Goal: Task Accomplishment & Management: Manage account settings

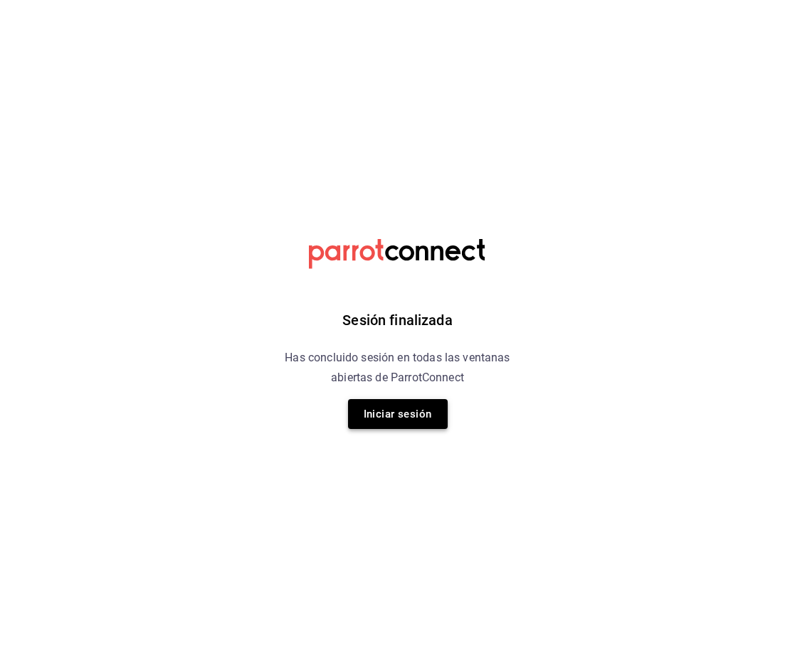
click at [388, 418] on button "Iniciar sesión" at bounding box center [398, 414] width 100 height 30
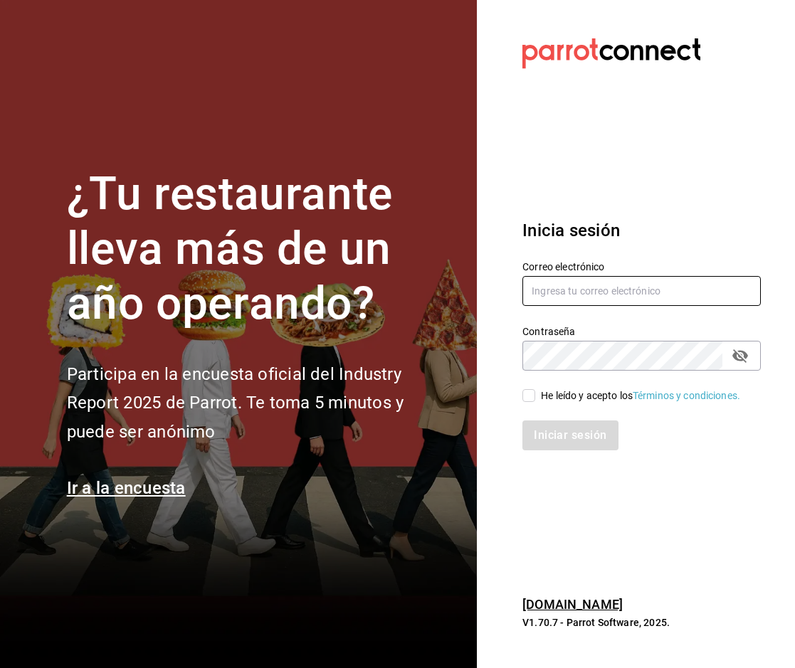
click at [584, 281] on input "text" at bounding box center [641, 291] width 238 height 30
click at [625, 292] on input "text" at bounding box center [641, 291] width 238 height 30
type input "a"
click at [625, 73] on section "Datos incorrectos. Verifica que tu Correo o Contraseña estén bien escritos. Ini…" at bounding box center [636, 334] width 318 height 668
drag, startPoint x: 554, startPoint y: 293, endPoint x: 628, endPoint y: 230, distance: 97.4
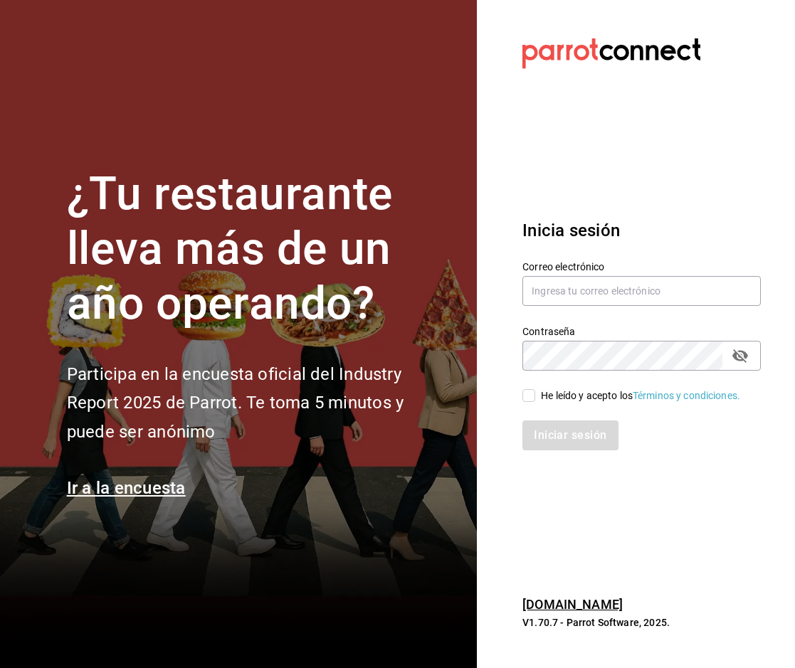
click at [628, 230] on h3 "Inicia sesión" at bounding box center [641, 231] width 238 height 26
click at [540, 295] on input "text" at bounding box center [641, 291] width 238 height 30
click at [605, 145] on section "Datos incorrectos. Verifica que tu Correo o Contraseña estén bien escritos. Ini…" at bounding box center [636, 334] width 318 height 668
click at [603, 297] on input "anakaren" at bounding box center [641, 291] width 238 height 30
type input "anakarengsr@gmail.com"
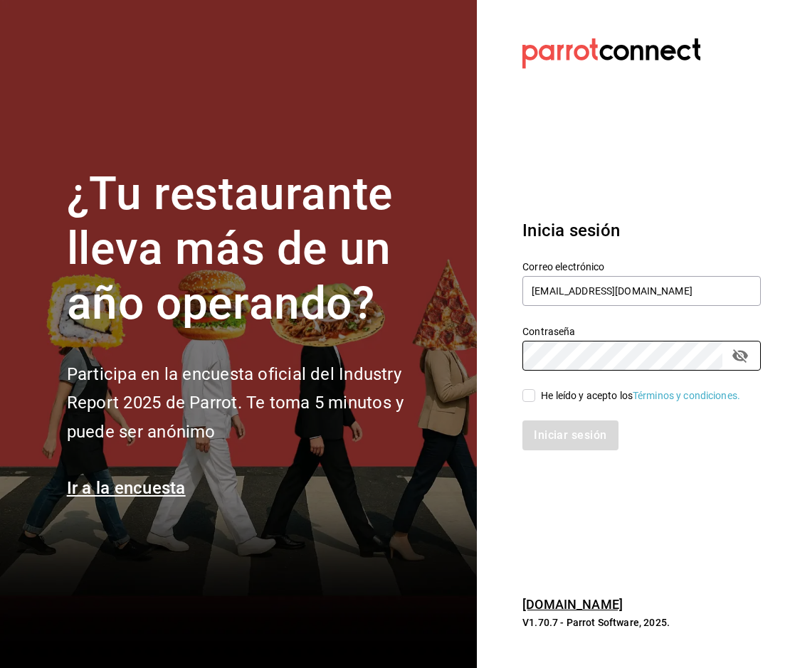
click at [529, 402] on input "He leído y acepto los Términos y condiciones." at bounding box center [528, 395] width 13 height 13
checkbox input "true"
click at [575, 434] on button "Iniciar sesión" at bounding box center [570, 435] width 97 height 30
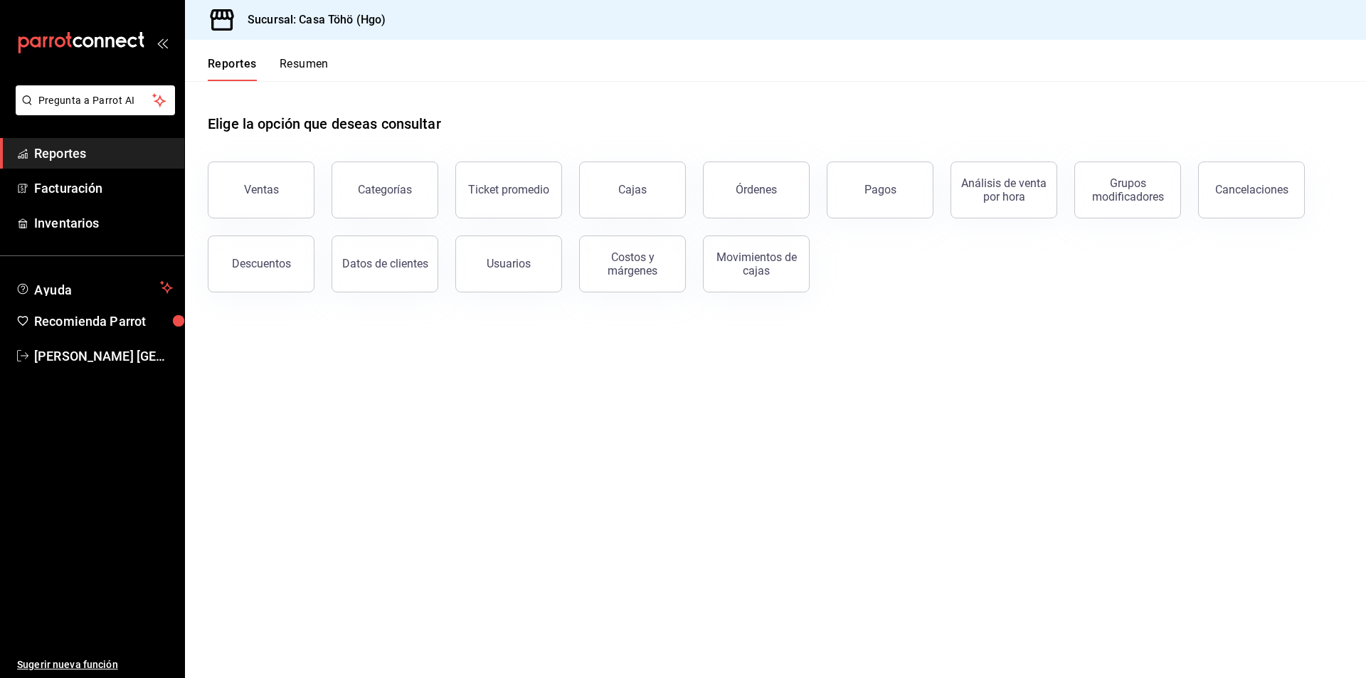
click at [131, 157] on span "Reportes" at bounding box center [103, 153] width 139 height 19
click at [88, 194] on span "Facturación" at bounding box center [103, 188] width 139 height 19
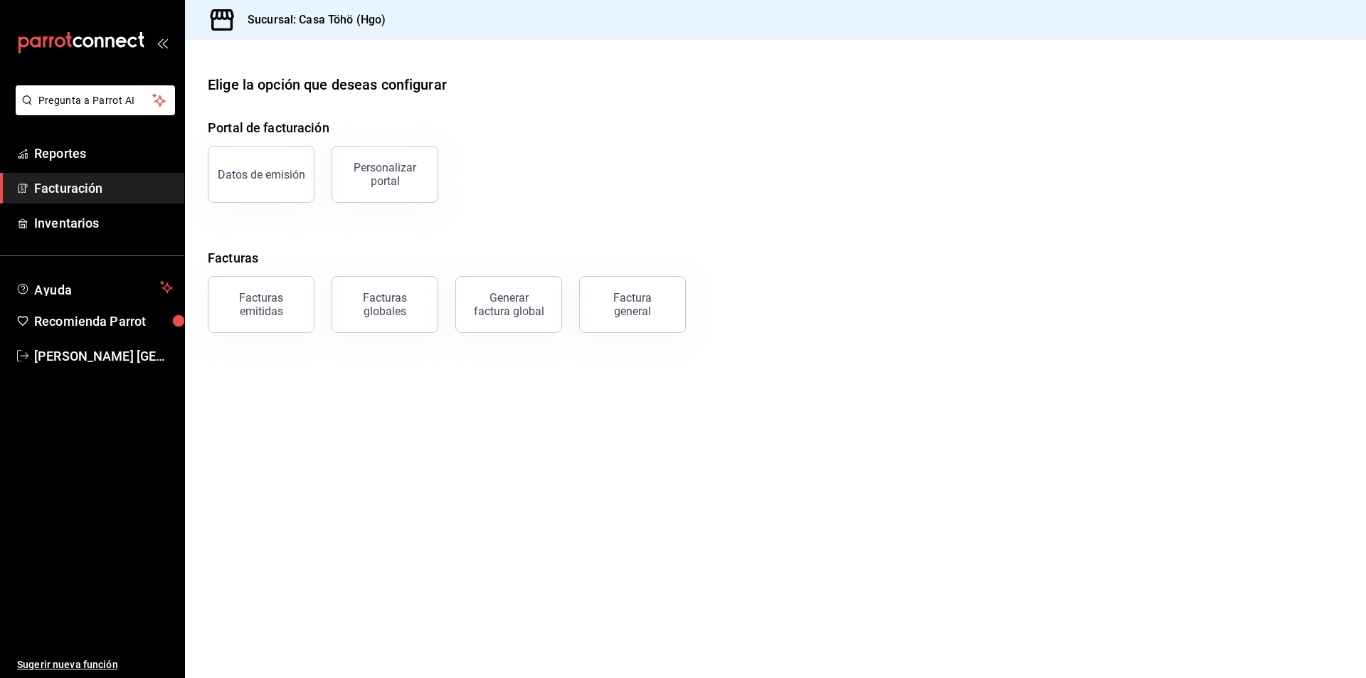
click at [886, 248] on h4 "Facturas" at bounding box center [775, 257] width 1135 height 19
click at [667, 309] on button "Factura general" at bounding box center [632, 304] width 107 height 57
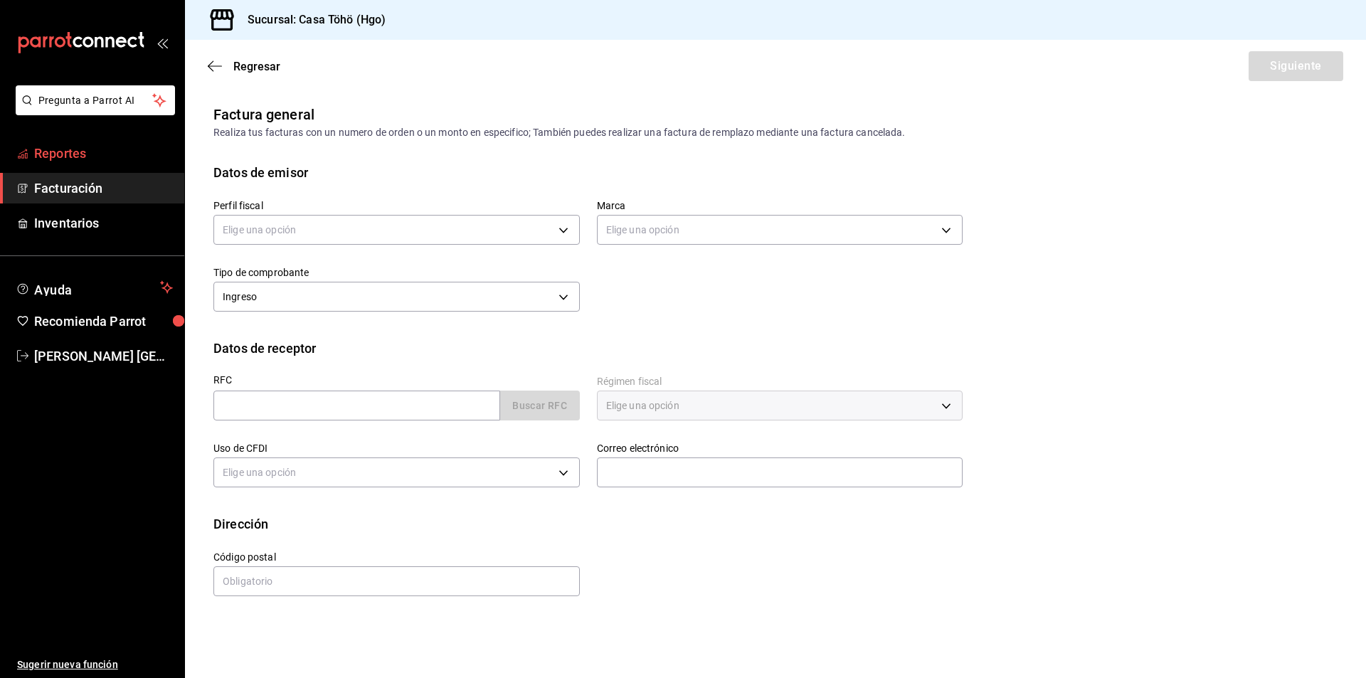
click at [102, 160] on span "Reportes" at bounding box center [103, 153] width 139 height 19
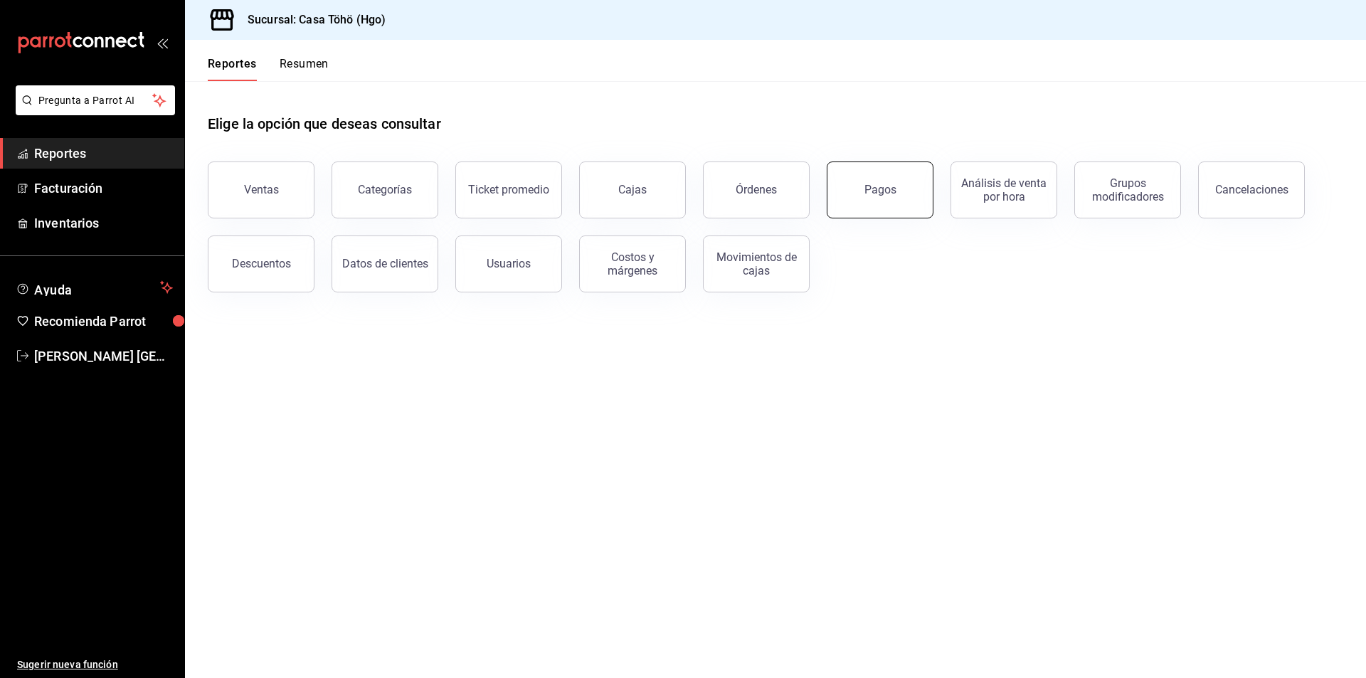
click at [880, 189] on div "Pagos" at bounding box center [880, 190] width 32 height 14
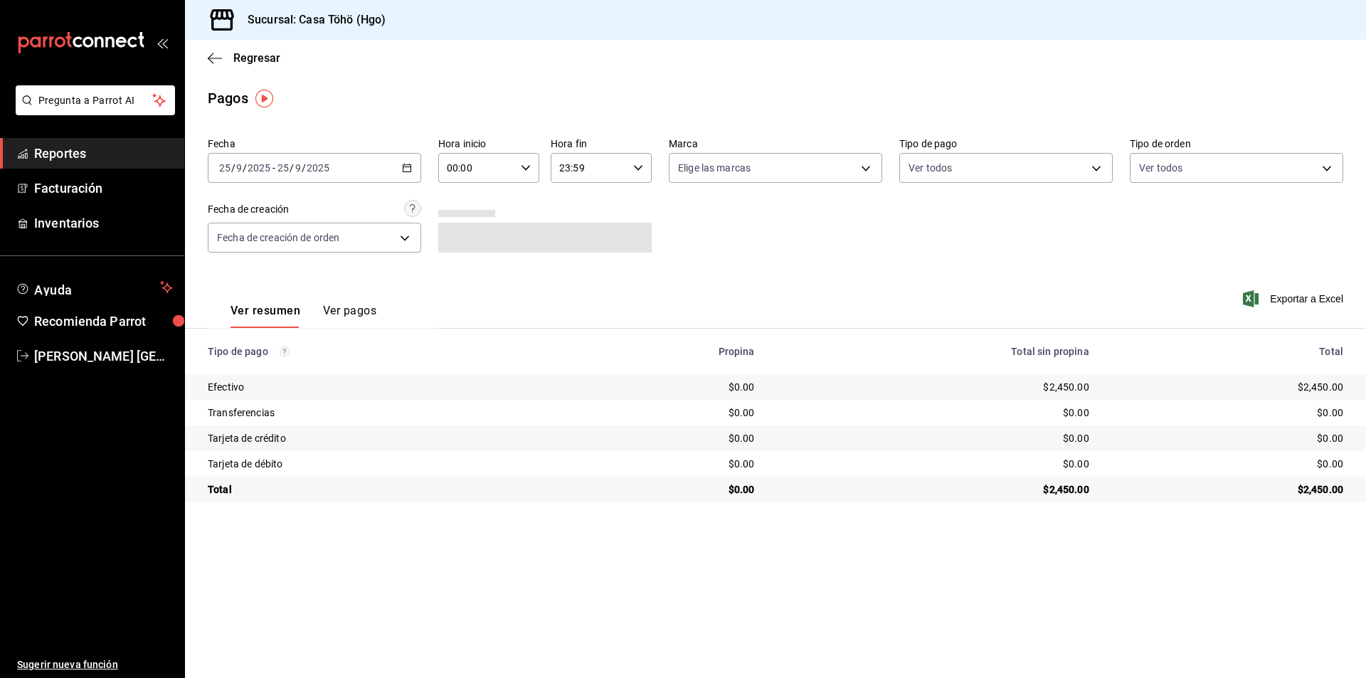
click at [399, 169] on div "[DATE] [DATE] - [DATE] [DATE]" at bounding box center [314, 168] width 213 height 30
click at [257, 372] on span "Rango de fechas" at bounding box center [275, 371] width 110 height 15
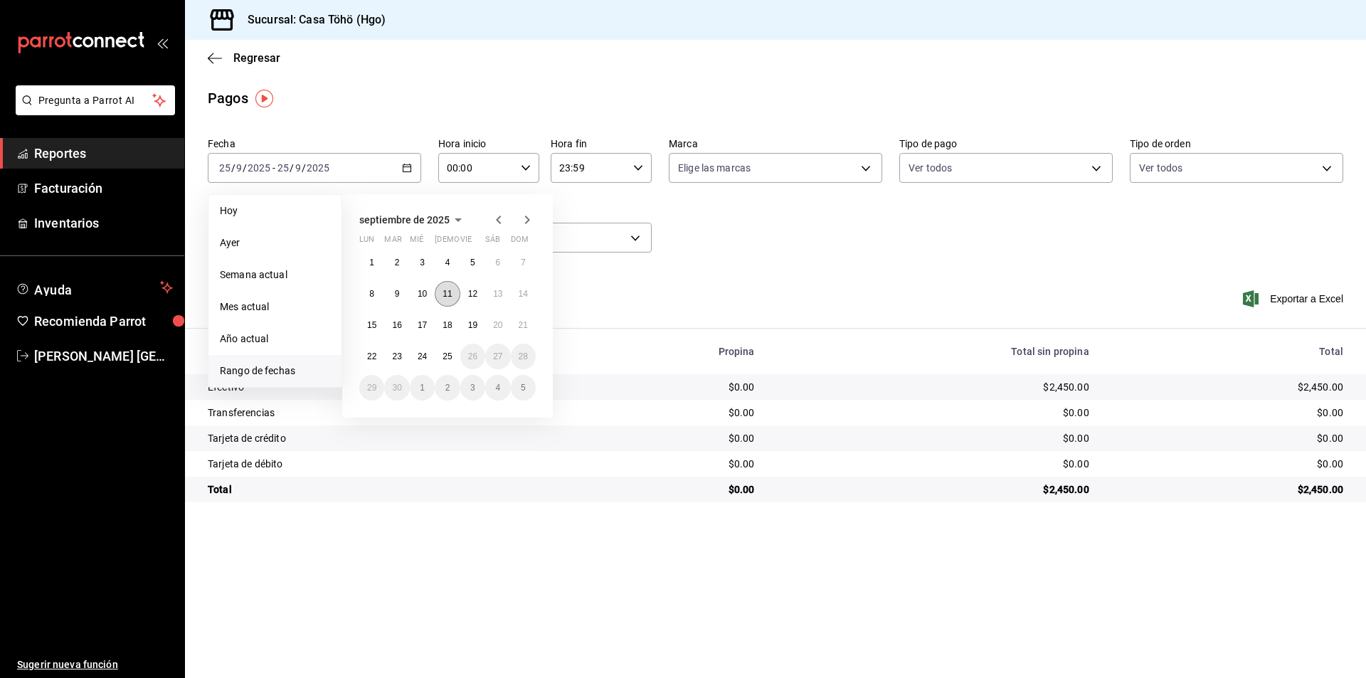
click at [447, 299] on button "11" at bounding box center [447, 294] width 25 height 26
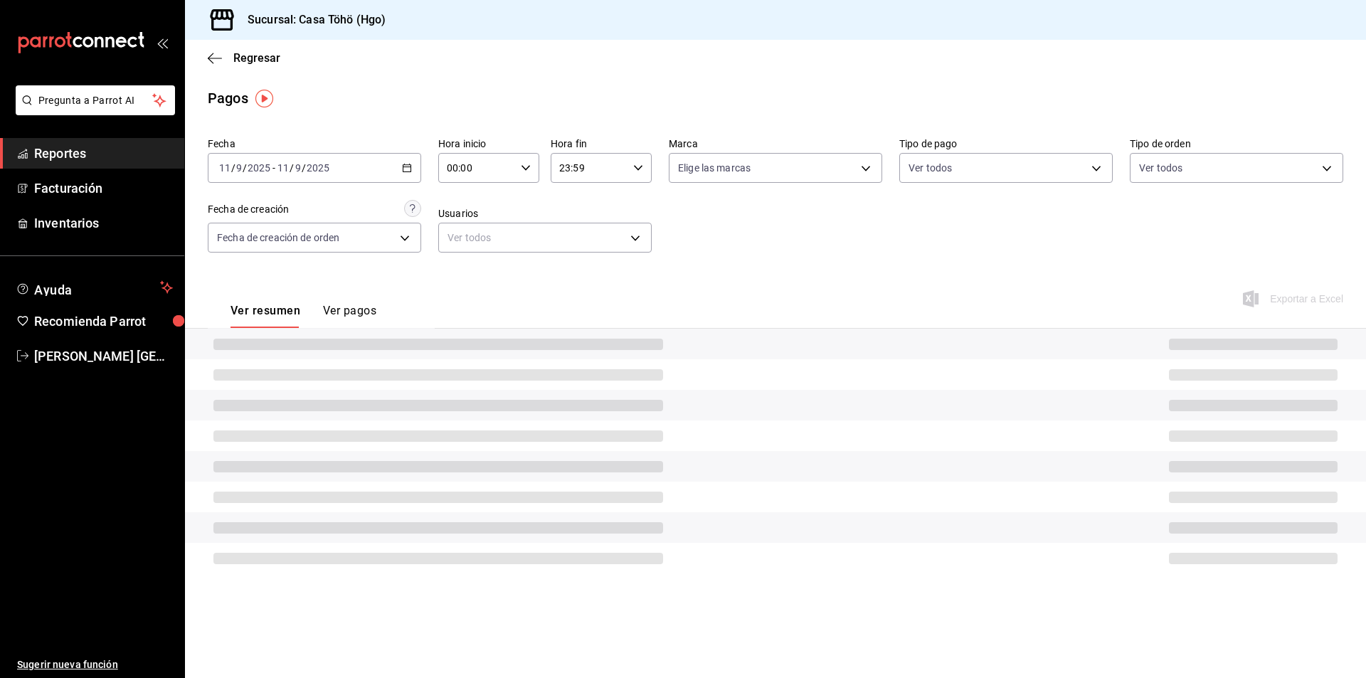
click at [447, 299] on div "Ver resumen Ver pagos Exportar a Excel" at bounding box center [775, 307] width 1181 height 75
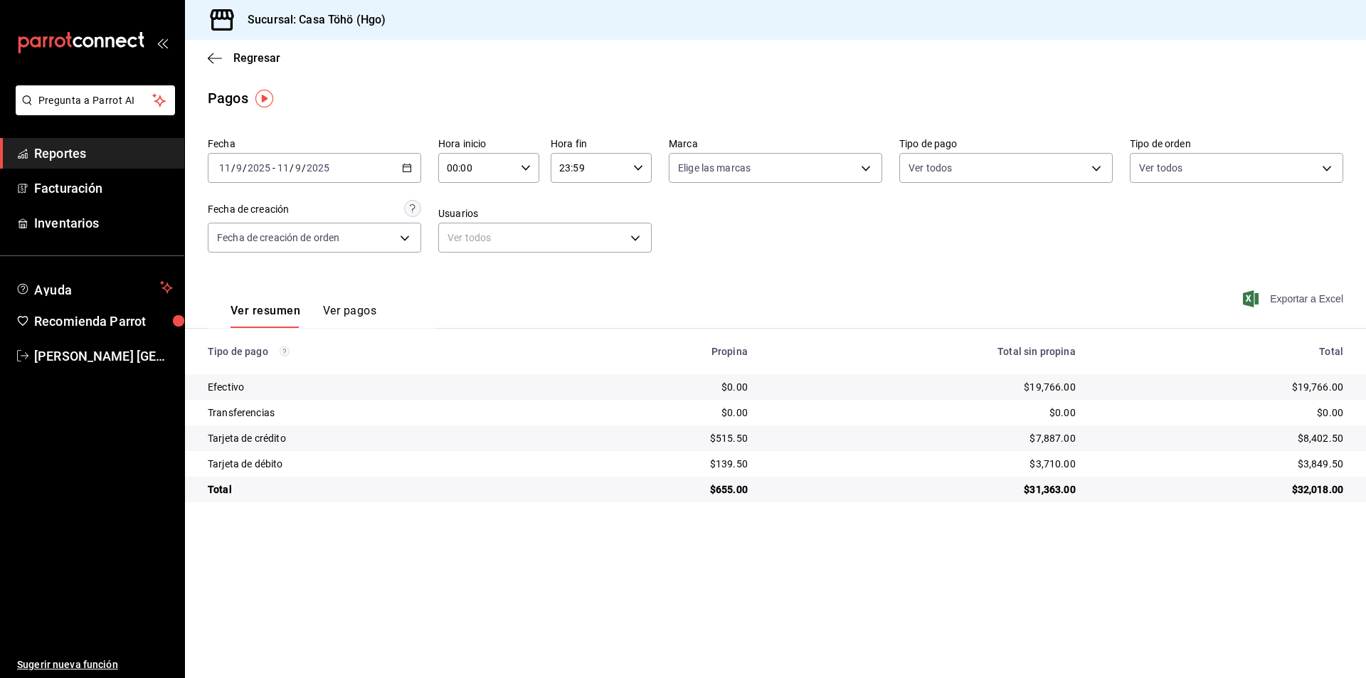
click at [1286, 295] on span "Exportar a Excel" at bounding box center [1294, 298] width 97 height 17
